Goal: Navigation & Orientation: Find specific page/section

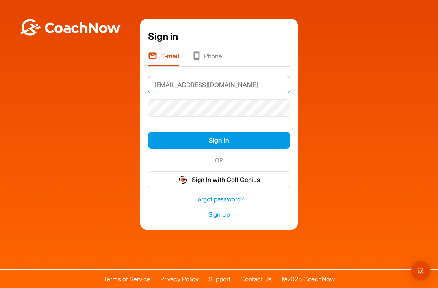
type input "[EMAIL_ADDRESS][DOMAIN_NAME]"
click at [242, 147] on button "Sign In" at bounding box center [219, 140] width 142 height 17
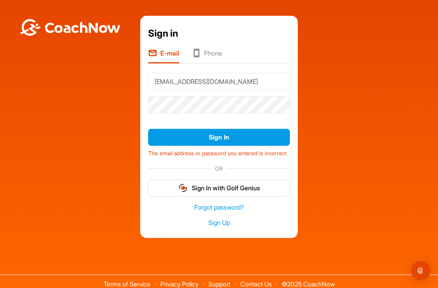
click at [228, 142] on button "Sign In" at bounding box center [219, 137] width 142 height 17
click at [243, 143] on button "Sign In" at bounding box center [219, 137] width 142 height 17
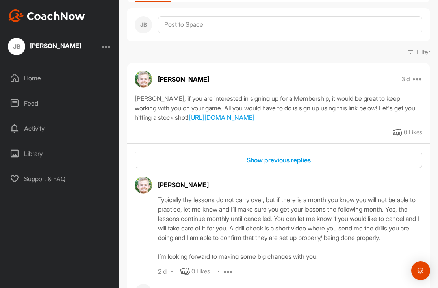
scroll to position [79, 0]
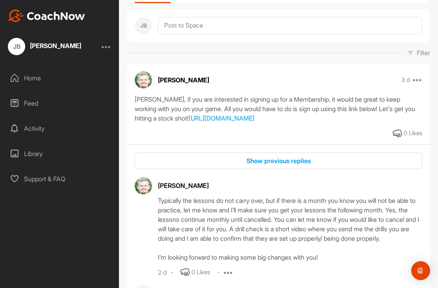
click at [22, 82] on div "Home" at bounding box center [59, 78] width 111 height 20
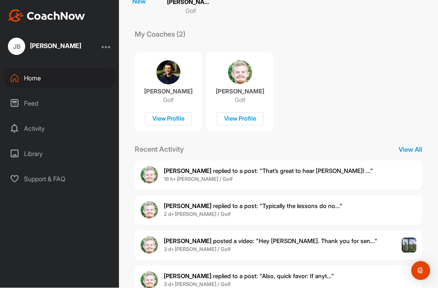
scroll to position [25, 0]
click at [21, 93] on div "Feed" at bounding box center [59, 103] width 111 height 20
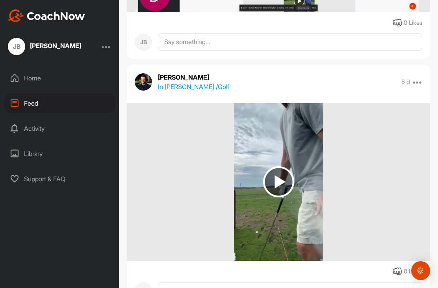
scroll to position [1505, 0]
